Goal: Transaction & Acquisition: Purchase product/service

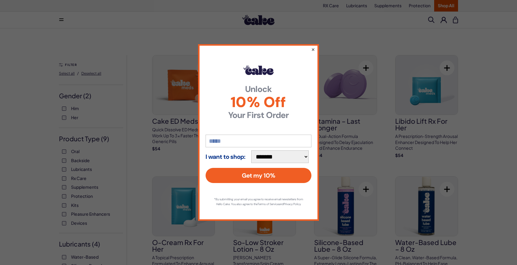
click at [314, 48] on button "×" at bounding box center [313, 49] width 4 height 7
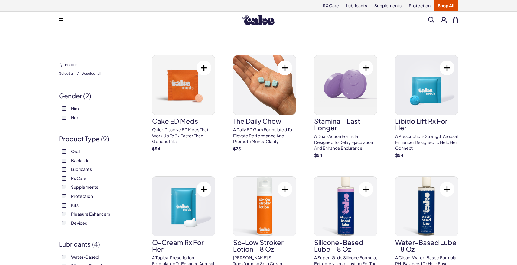
click at [57, 20] on button at bounding box center [61, 20] width 12 height 12
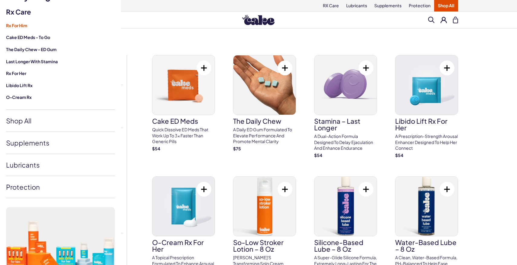
scroll to position [77, 0]
click at [22, 122] on link "Shop All" at bounding box center [60, 120] width 109 height 22
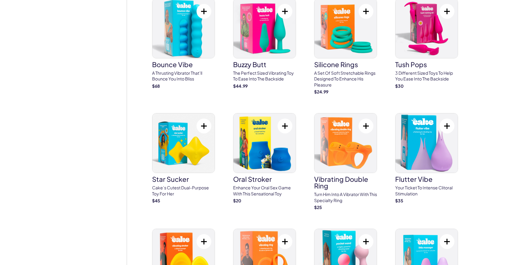
scroll to position [1453, 0]
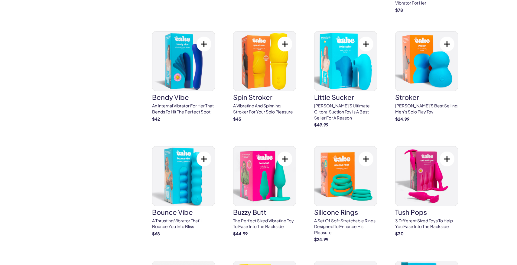
scroll to position [1294, 0]
